Goal: Book appointment/travel/reservation

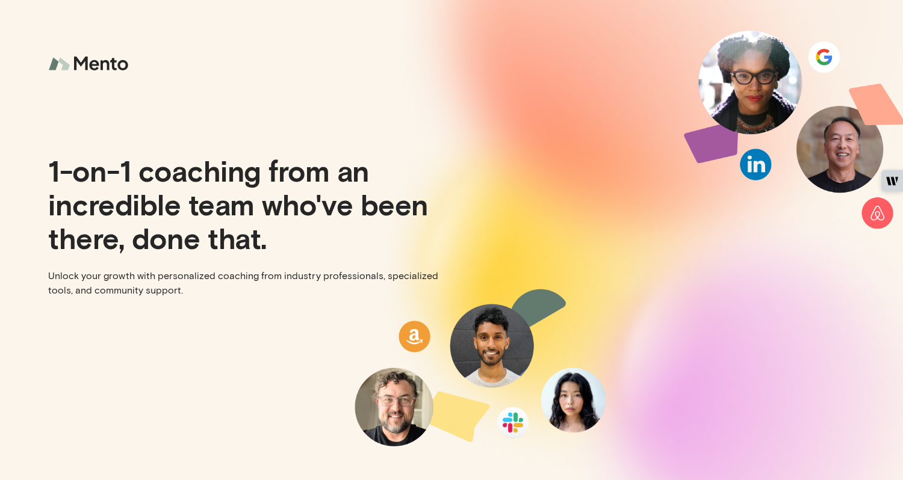
click at [554, 114] on div at bounding box center [676, 240] width 451 height 480
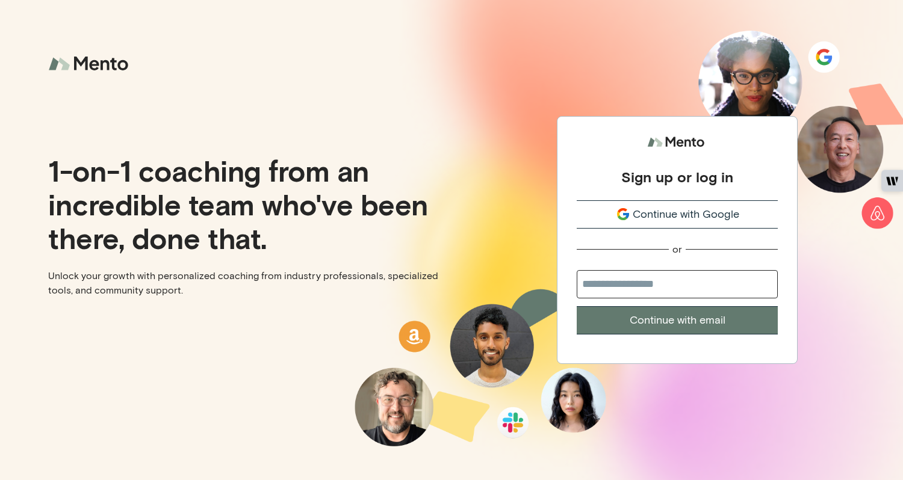
click at [695, 215] on span "Continue with Google" at bounding box center [686, 214] width 107 height 16
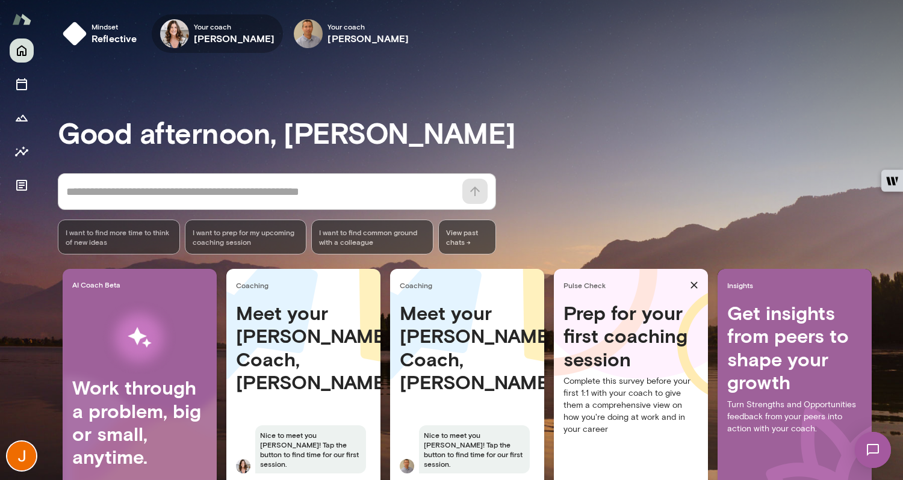
click at [0, 0] on icon "button" at bounding box center [0, 0] width 0 height 0
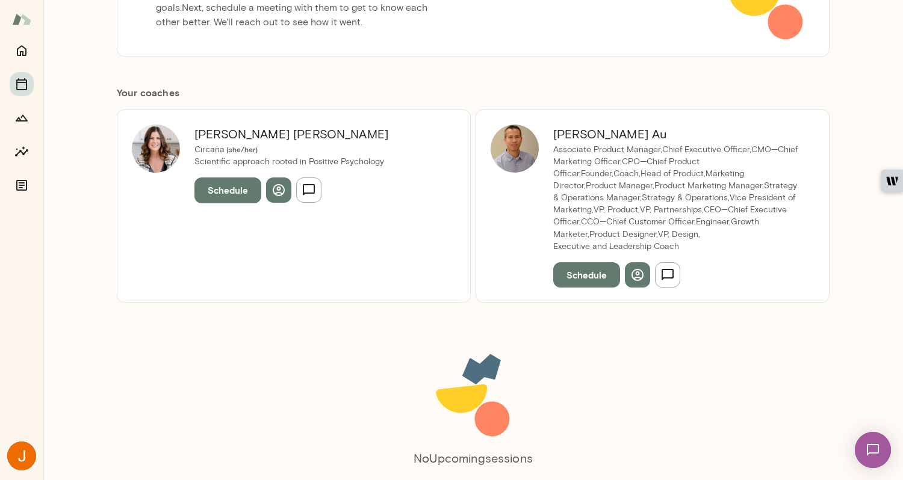
scroll to position [194, 0]
click at [244, 196] on button "Schedule" at bounding box center [227, 190] width 67 height 25
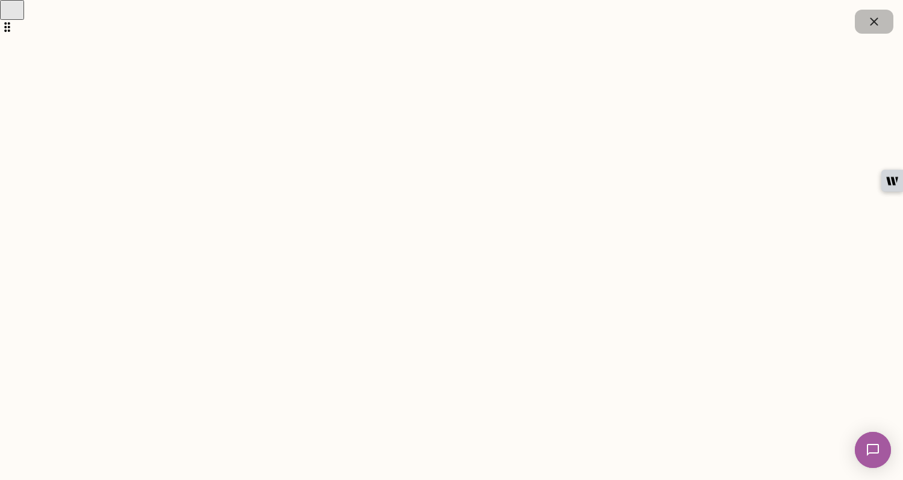
click at [869, 16] on icon "button" at bounding box center [874, 21] width 14 height 14
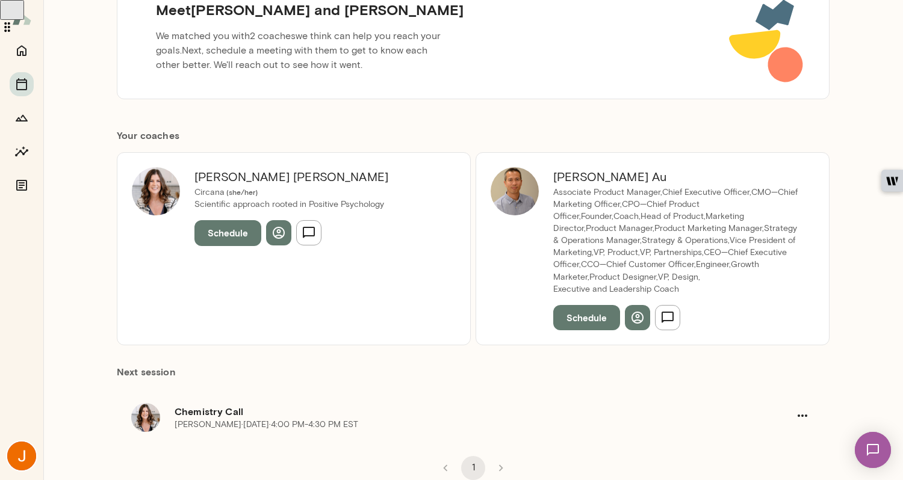
scroll to position [153, 0]
click at [597, 317] on button "Schedule" at bounding box center [586, 317] width 67 height 25
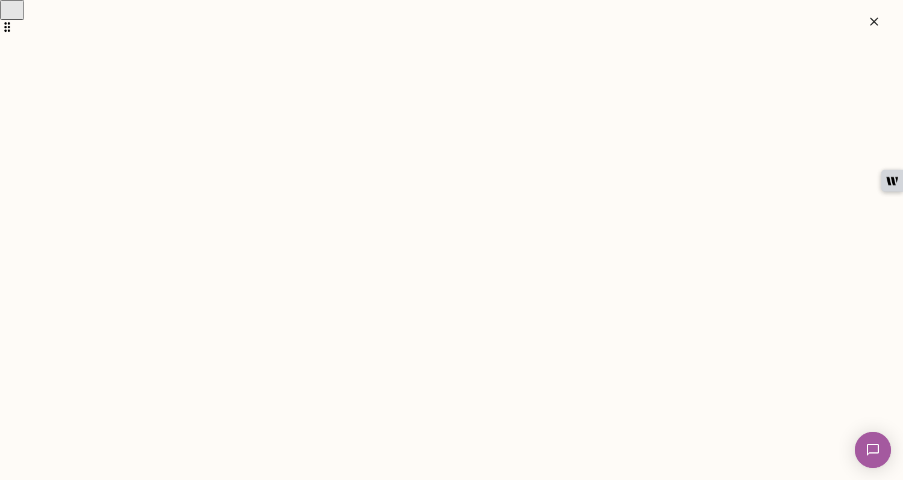
click at [864, 16] on button "button" at bounding box center [874, 22] width 39 height 24
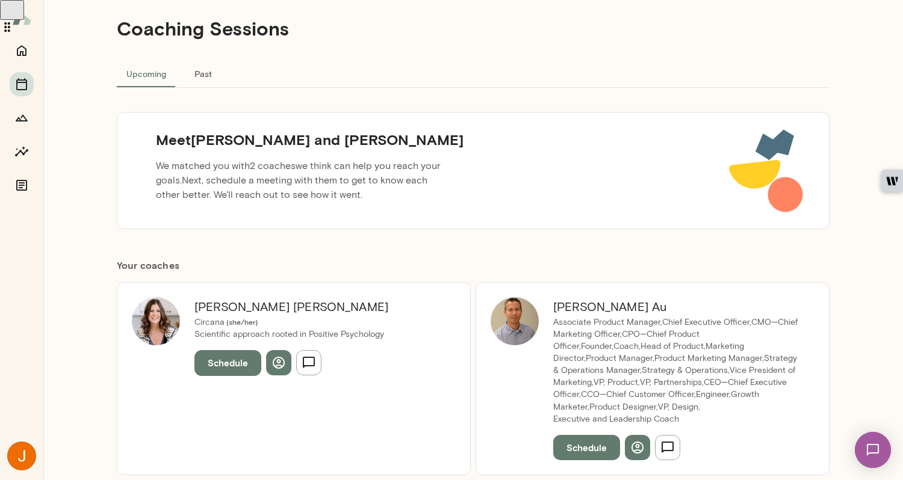
scroll to position [0, 0]
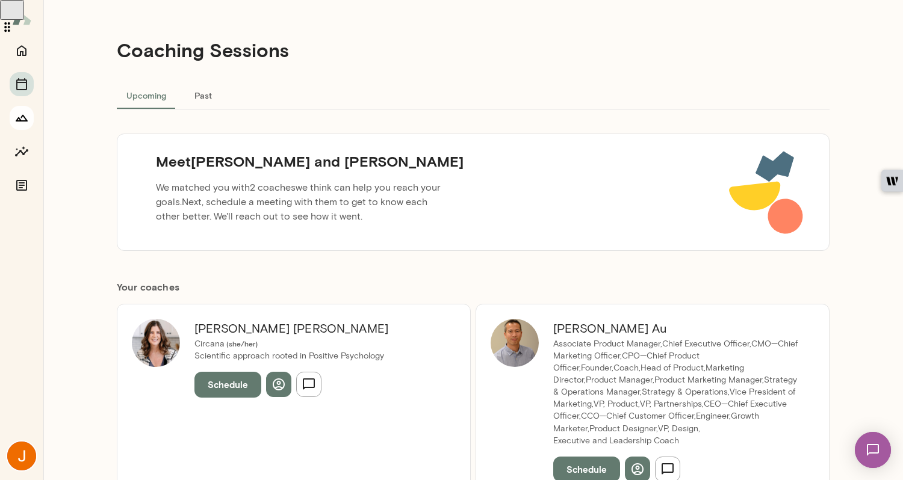
click at [16, 123] on icon "Growth Plan" at bounding box center [21, 118] width 14 height 14
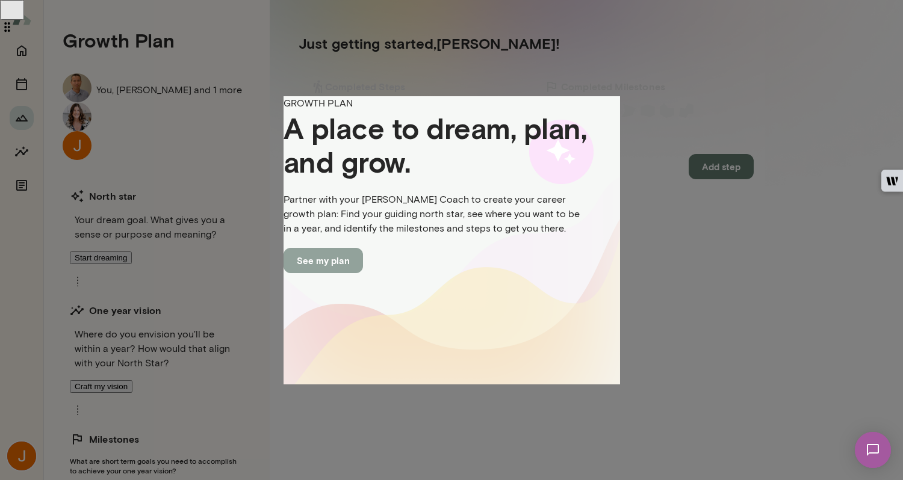
click at [363, 273] on button "See my plan" at bounding box center [323, 260] width 79 height 25
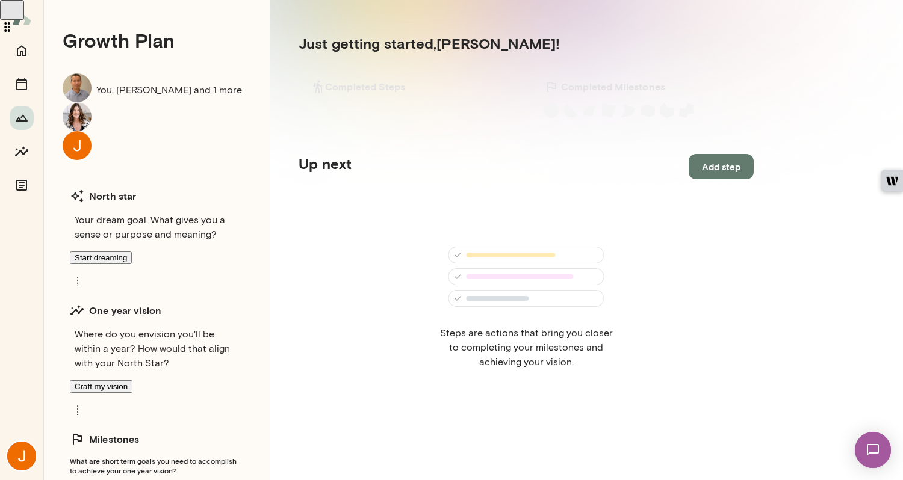
click at [554, 253] on img at bounding box center [526, 277] width 157 height 60
